Goal: Register for event/course

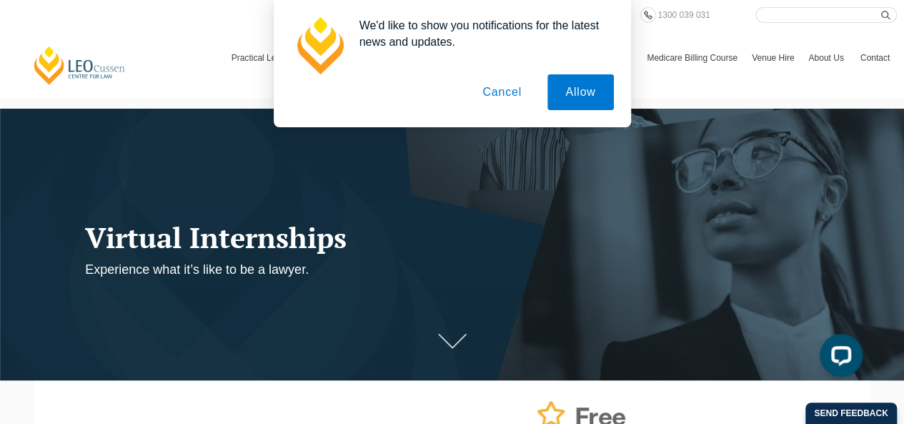
click at [506, 92] on button "Cancel" at bounding box center [501, 92] width 75 height 36
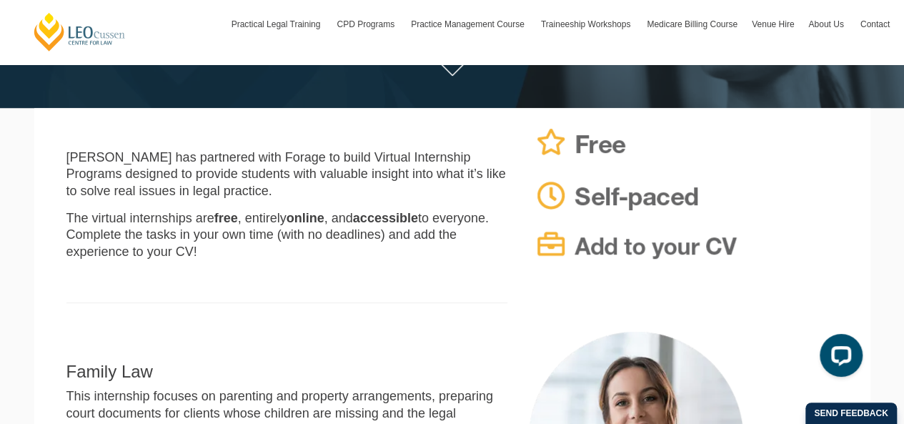
scroll to position [284, 0]
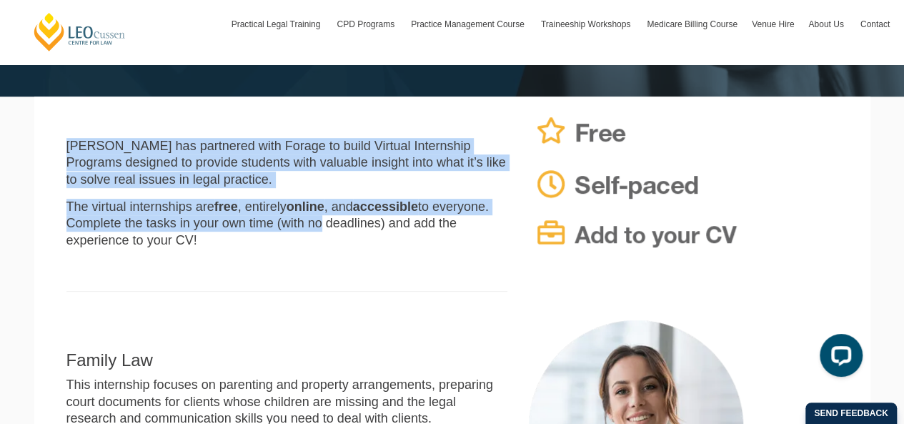
drag, startPoint x: 306, startPoint y: 129, endPoint x: 317, endPoint y: 225, distance: 96.3
click at [317, 225] on div "[PERSON_NAME] has partnered with Forage to build Virtual Internship Programs de…" at bounding box center [287, 208] width 462 height 195
click at [317, 225] on p "The virtual internships are free , entirely online , and accessible to everyone…" at bounding box center [286, 224] width 441 height 50
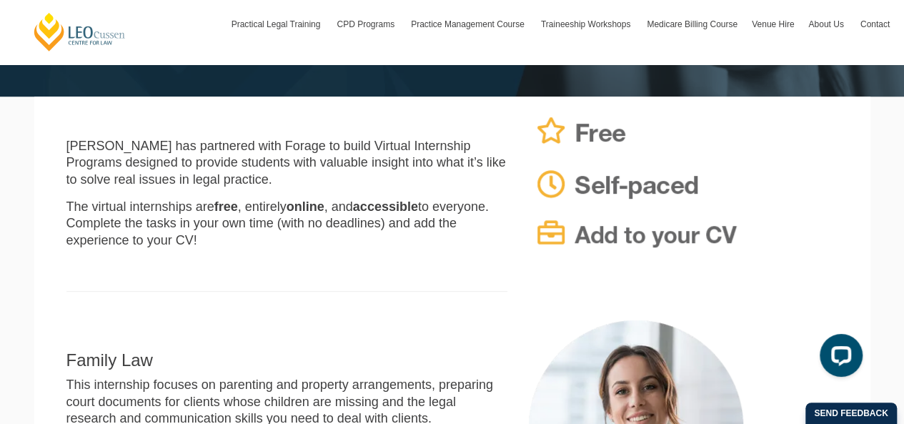
drag, startPoint x: 316, startPoint y: 236, endPoint x: 235, endPoint y: 146, distance: 120.4
click at [235, 146] on div "[PERSON_NAME] has partnered with Forage to build Virtual Internship Programs de…" at bounding box center [287, 208] width 462 height 195
click at [235, 146] on p "[PERSON_NAME] has partnered with Forage to build Virtual Internship Programs de…" at bounding box center [286, 163] width 441 height 50
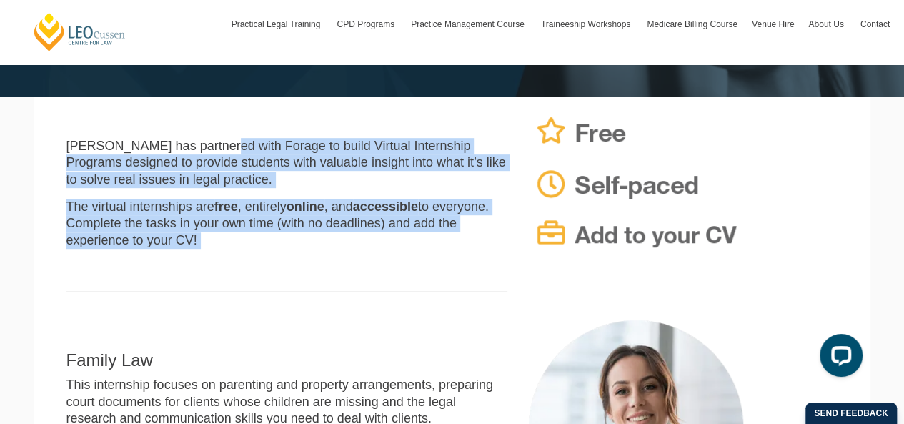
drag, startPoint x: 235, startPoint y: 146, endPoint x: 249, endPoint y: 239, distance: 94.0
click at [249, 239] on div "[PERSON_NAME] has partnered with Forage to build Virtual Internship Programs de…" at bounding box center [287, 208] width 462 height 195
click at [249, 239] on p "The virtual internships are free , entirely online , and accessible to everyone…" at bounding box center [286, 224] width 441 height 50
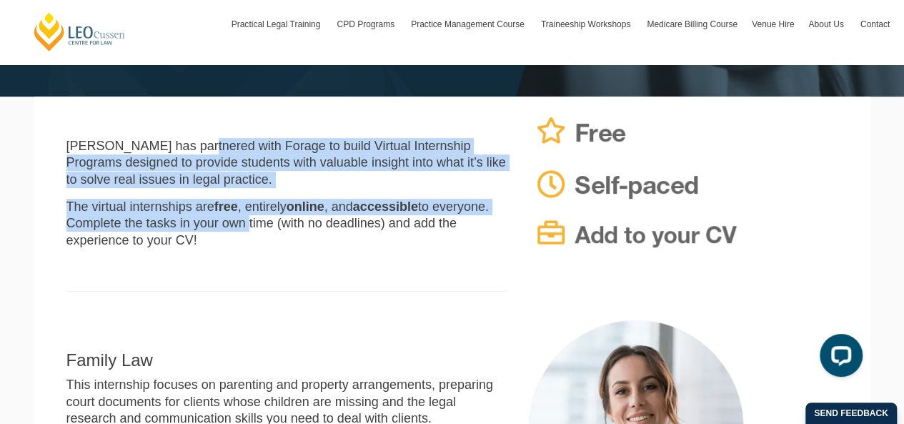
drag, startPoint x: 232, startPoint y: 215, endPoint x: 200, endPoint y: 143, distance: 78.7
click at [200, 143] on div "[PERSON_NAME] has partnered with Forage to build Virtual Internship Programs de…" at bounding box center [287, 208] width 462 height 195
click at [200, 143] on p "[PERSON_NAME] has partnered with Forage to build Virtual Internship Programs de…" at bounding box center [286, 163] width 441 height 50
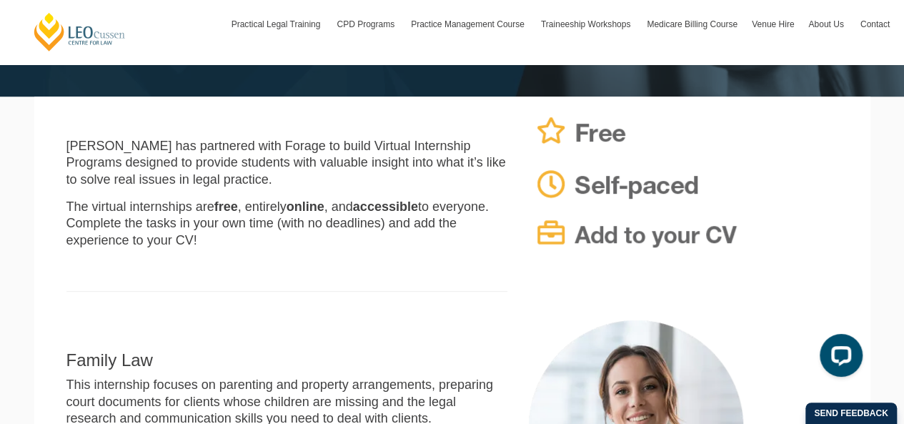
drag, startPoint x: 200, startPoint y: 143, endPoint x: 256, endPoint y: 247, distance: 117.6
click at [256, 247] on div "[PERSON_NAME] has partnered with Forage to build Virtual Internship Programs de…" at bounding box center [287, 208] width 462 height 195
click at [256, 247] on p "The virtual internships are free , entirely online , and accessible to everyone…" at bounding box center [286, 224] width 441 height 50
drag, startPoint x: 257, startPoint y: 225, endPoint x: 223, endPoint y: 131, distance: 100.4
click at [223, 131] on div "[PERSON_NAME] has partnered with Forage to build Virtual Internship Programs de…" at bounding box center [287, 208] width 462 height 195
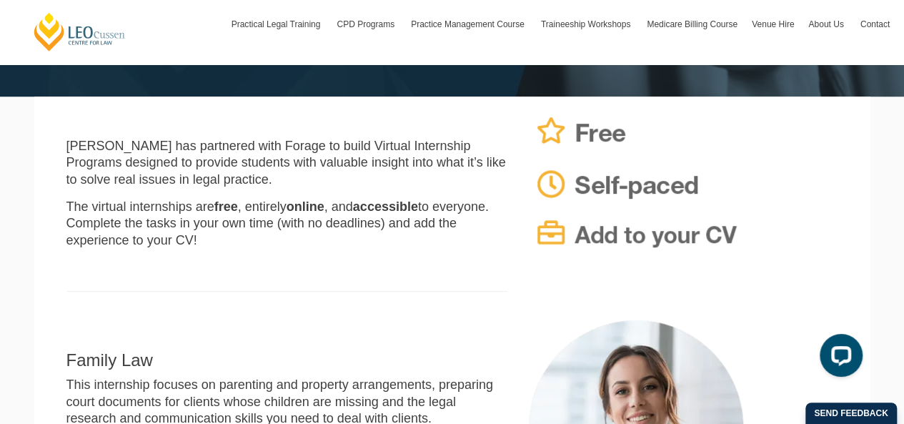
click at [223, 131] on div "[PERSON_NAME] has partnered with Forage to build Virtual Internship Programs de…" at bounding box center [287, 208] width 462 height 195
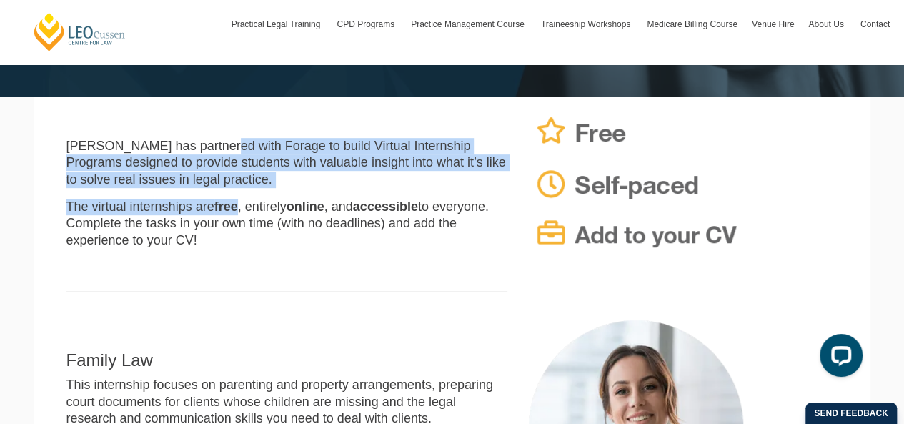
drag, startPoint x: 223, startPoint y: 131, endPoint x: 236, endPoint y: 215, distance: 85.3
click at [236, 215] on div "[PERSON_NAME] has partnered with Forage to build Virtual Internship Programs de…" at bounding box center [287, 208] width 462 height 195
click at [236, 214] on strong "free" at bounding box center [226, 206] width 24 height 14
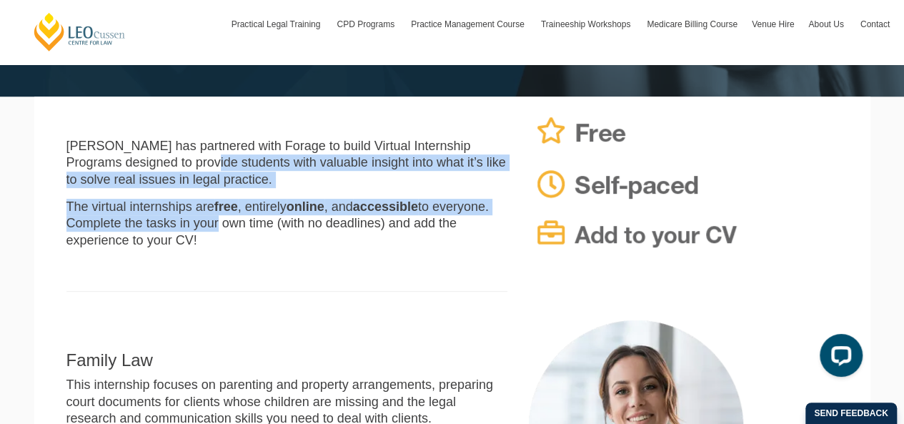
drag, startPoint x: 215, startPoint y: 232, endPoint x: 176, endPoint y: 160, distance: 81.5
click at [176, 160] on div "[PERSON_NAME] has partnered with Forage to build Virtual Internship Programs de…" at bounding box center [287, 208] width 462 height 195
click at [176, 160] on p "[PERSON_NAME] has partnered with Forage to build Virtual Internship Programs de…" at bounding box center [286, 163] width 441 height 50
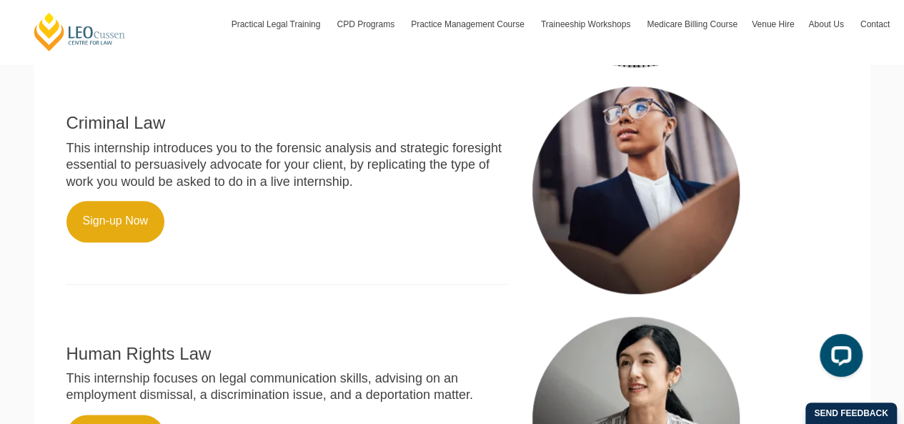
scroll to position [752, 0]
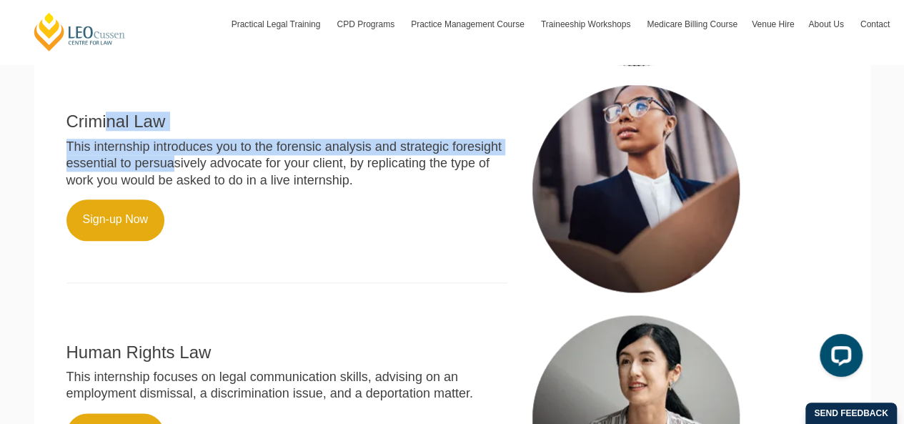
drag, startPoint x: 176, startPoint y: 160, endPoint x: 105, endPoint y: 116, distance: 83.1
click at [105, 116] on div "Criminal Law This internship introduces you to the forensic analysis and strate…" at bounding box center [287, 189] width 462 height 216
click at [105, 116] on h2 "Criminal Law" at bounding box center [286, 121] width 441 height 19
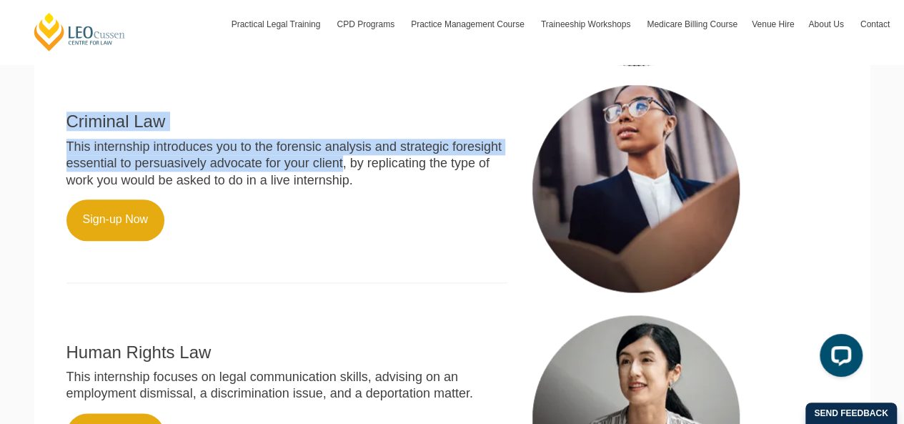
drag, startPoint x: 105, startPoint y: 116, endPoint x: 352, endPoint y: 174, distance: 253.9
click at [352, 174] on div "Criminal Law This internship introduces you to the forensic analysis and strate…" at bounding box center [287, 189] width 462 height 216
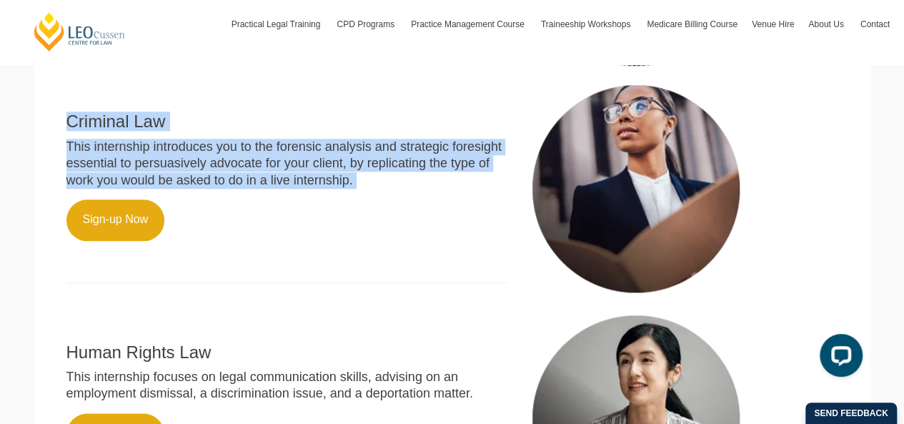
click at [352, 174] on p "This internship introduces you to the forensic analysis and strategic foresight…" at bounding box center [286, 164] width 441 height 50
drag, startPoint x: 352, startPoint y: 175, endPoint x: 67, endPoint y: 128, distance: 289.0
click at [67, 128] on div "Criminal Law This internship introduces you to the forensic analysis and strate…" at bounding box center [287, 189] width 462 height 216
click at [67, 128] on h2 "Criminal Law" at bounding box center [286, 121] width 441 height 19
drag, startPoint x: 67, startPoint y: 128, endPoint x: 246, endPoint y: 187, distance: 188.2
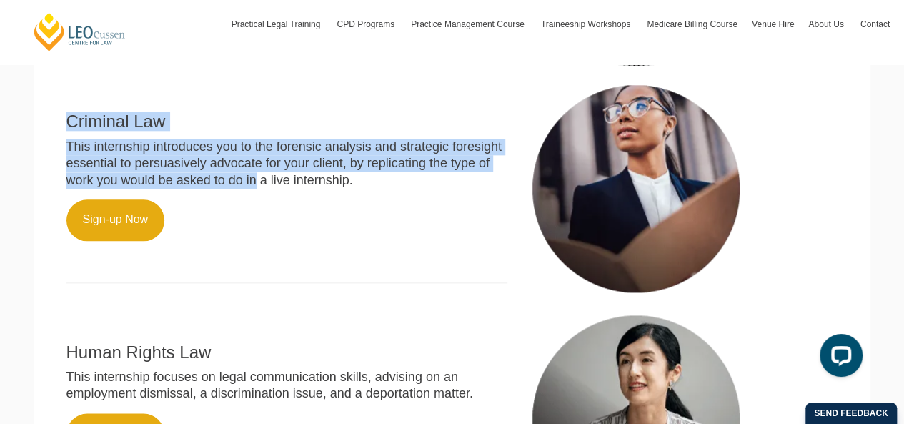
click at [246, 187] on div "Criminal Law This internship introduces you to the forensic analysis and strate…" at bounding box center [287, 189] width 462 height 216
click at [246, 187] on p "This internship introduces you to the forensic analysis and strategic foresight…" at bounding box center [286, 164] width 441 height 50
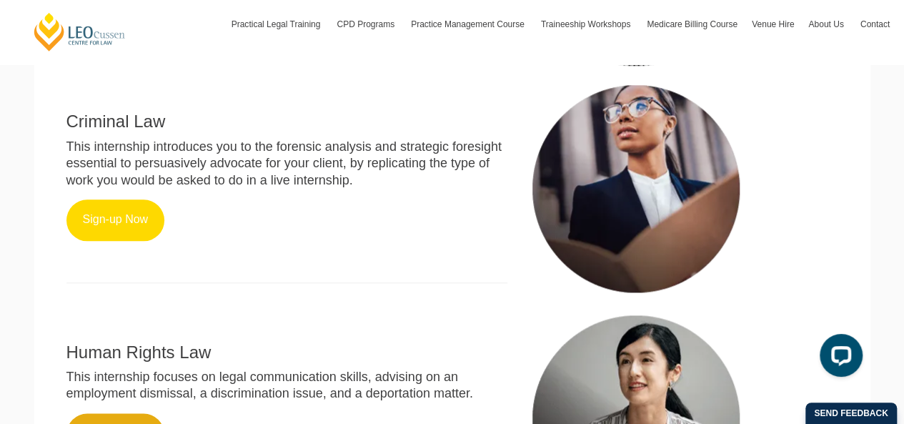
click at [129, 212] on link "Sign-up Now" at bounding box center [115, 219] width 99 height 41
